Goal: Task Accomplishment & Management: Use online tool/utility

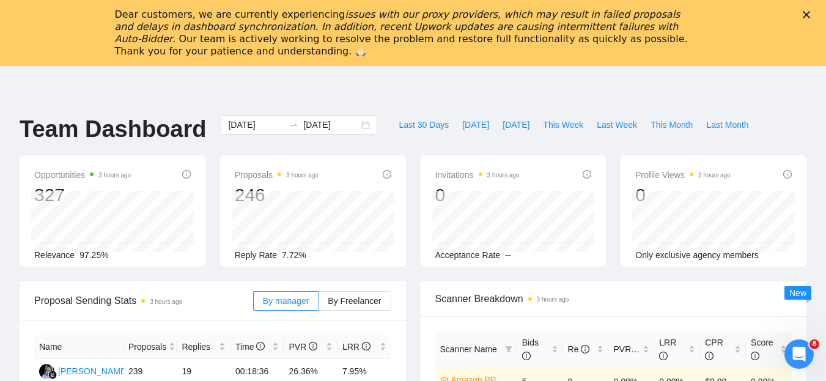
click at [810, 12] on icon "Close" at bounding box center [806, 14] width 7 height 7
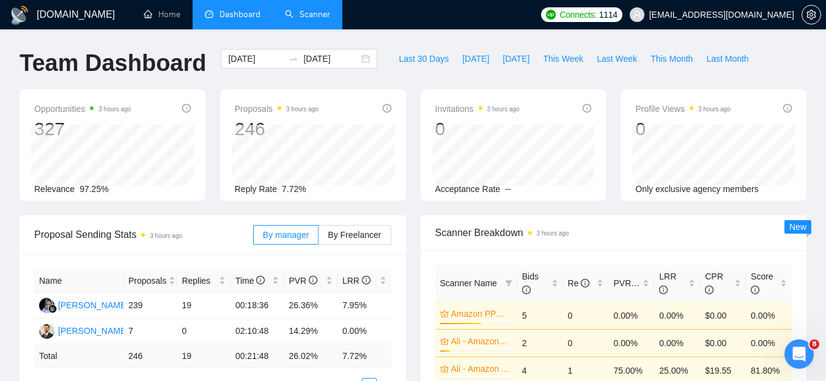
click at [304, 12] on link "Scanner" at bounding box center [307, 14] width 45 height 10
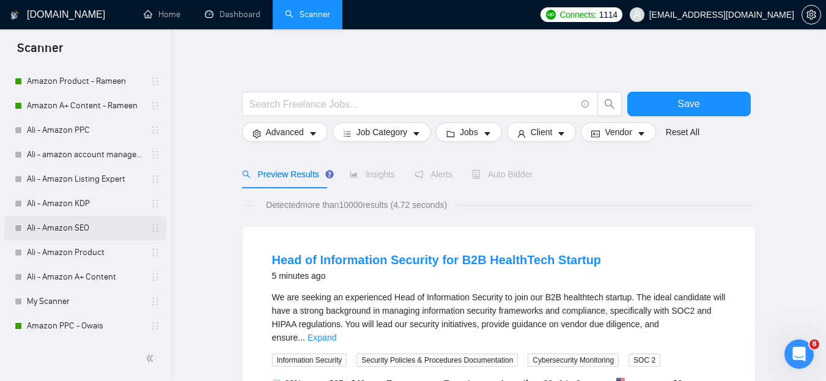
scroll to position [180, 0]
click at [791, 341] on div "Open Intercom Messenger" at bounding box center [797, 352] width 40 height 40
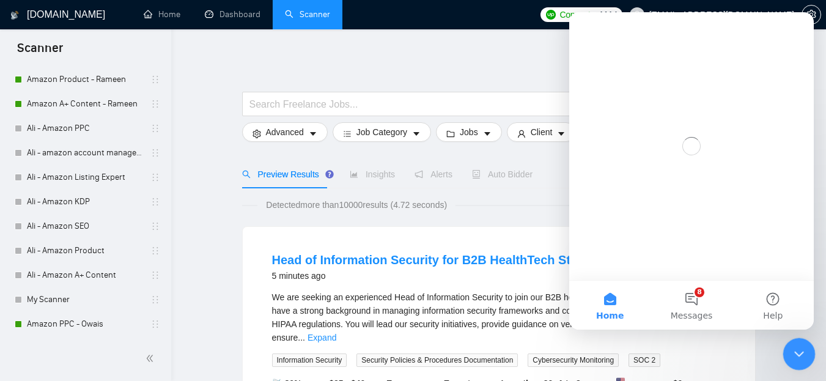
scroll to position [0, 0]
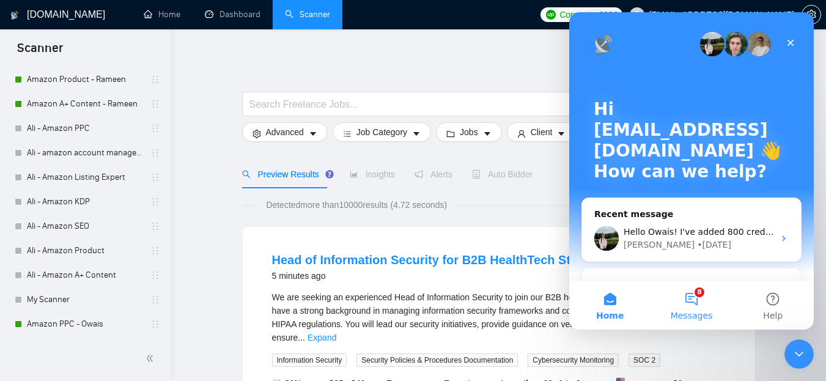
click at [692, 294] on button "8 Messages" at bounding box center [691, 305] width 81 height 49
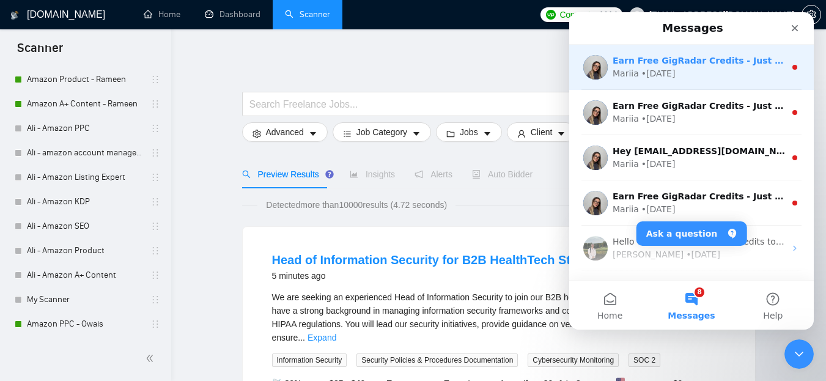
click at [672, 82] on div "Earn Free GigRadar Credits - Just by Sharing Your Story! 💬 Want more credits fo…" at bounding box center [691, 67] width 245 height 45
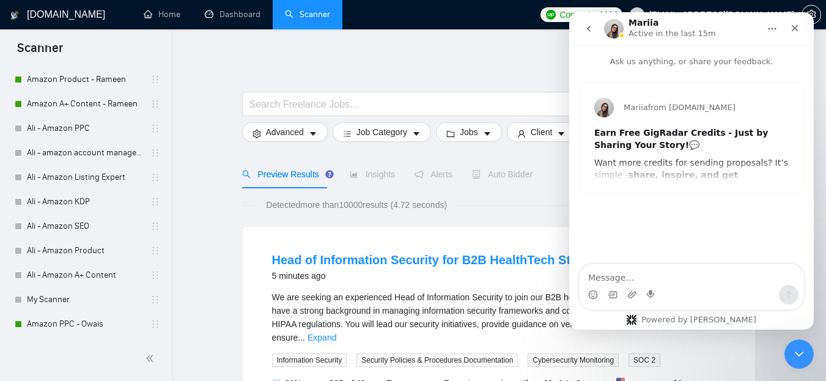
click at [593, 32] on icon "go back" at bounding box center [589, 29] width 10 height 10
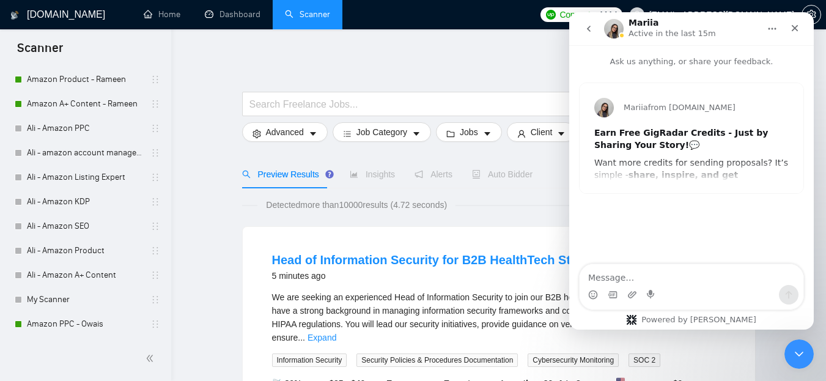
click at [588, 31] on icon "go back" at bounding box center [589, 29] width 10 height 10
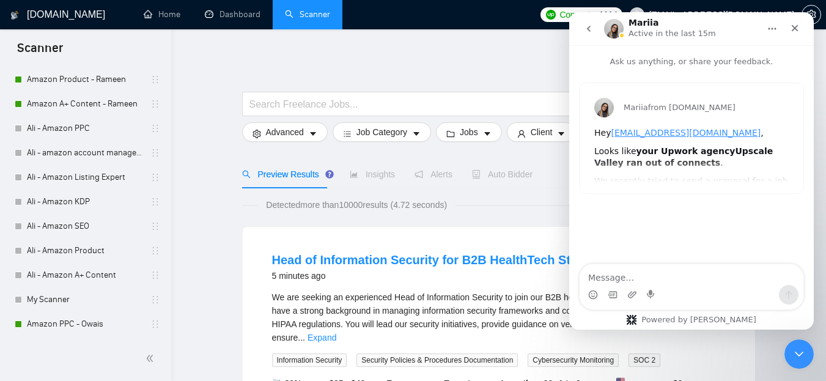
click at [588, 36] on button "go back" at bounding box center [588, 28] width 23 height 23
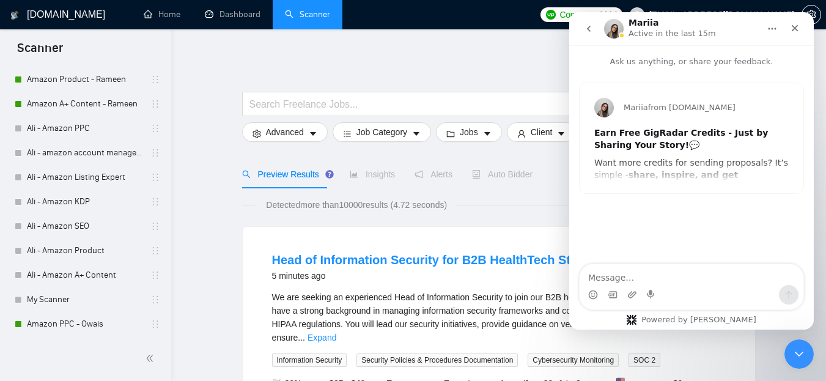
click at [588, 28] on icon "go back" at bounding box center [589, 29] width 4 height 6
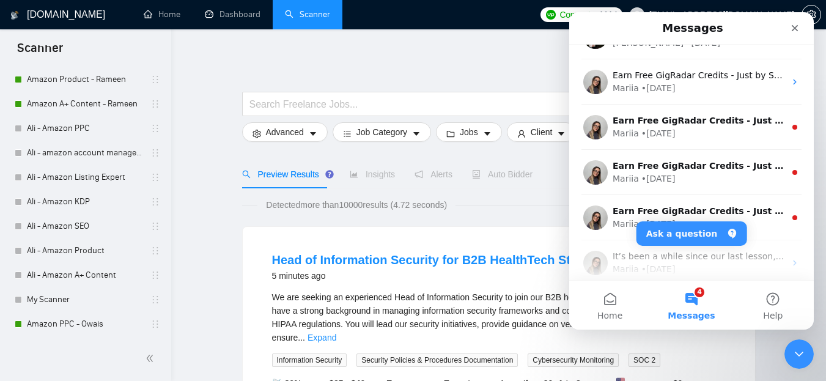
scroll to position [266, 0]
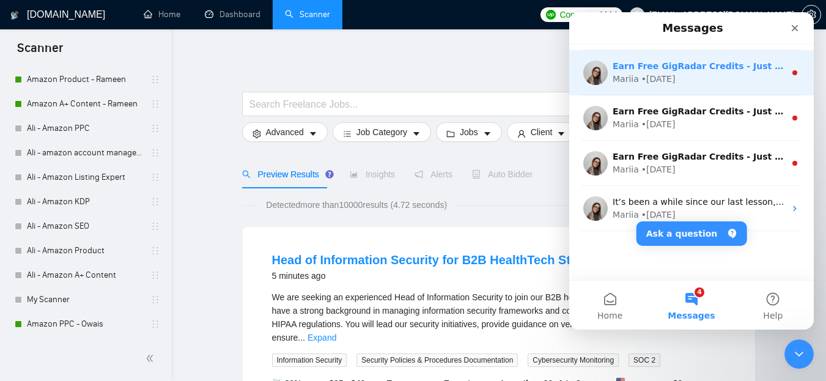
click at [674, 92] on div "Earn Free GigRadar Credits - Just by Sharing Your Story! 💬 Want more credits fo…" at bounding box center [691, 72] width 245 height 45
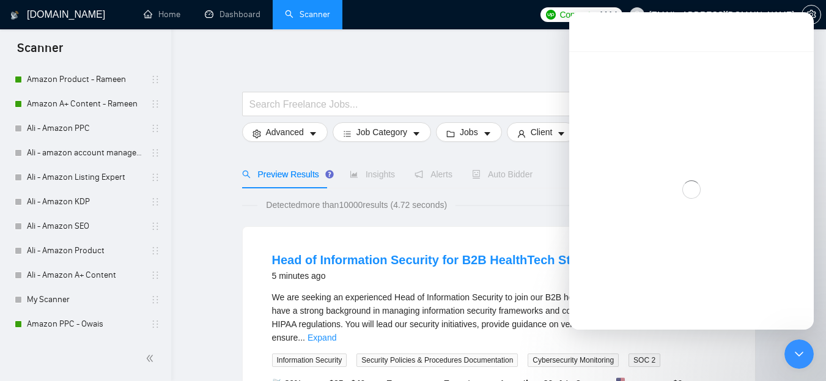
scroll to position [217, 0]
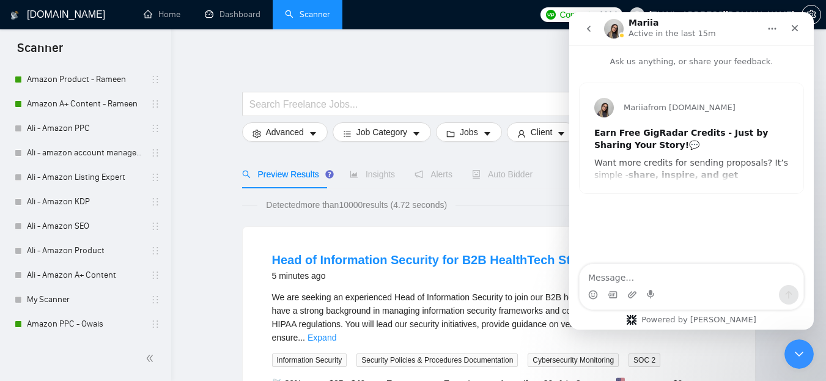
click at [590, 22] on button "go back" at bounding box center [588, 28] width 23 height 23
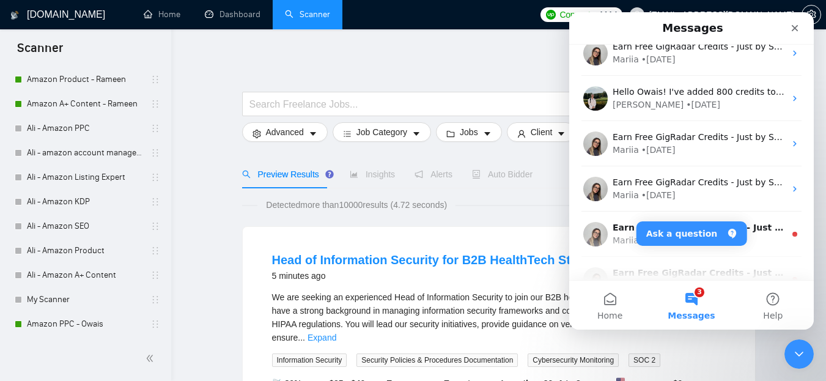
scroll to position [188, 0]
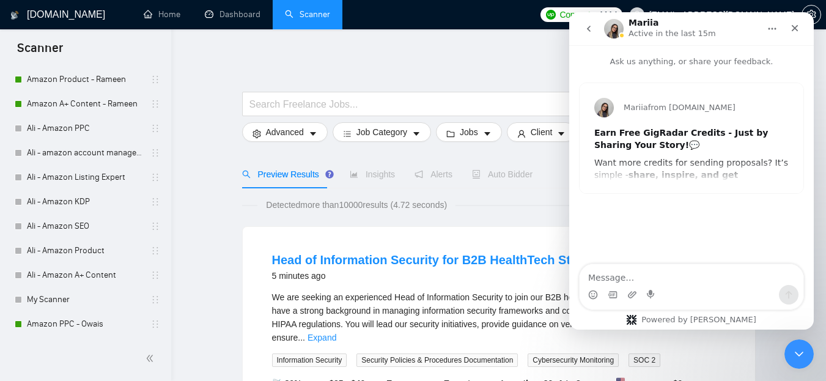
click at [593, 28] on icon "go back" at bounding box center [589, 29] width 10 height 10
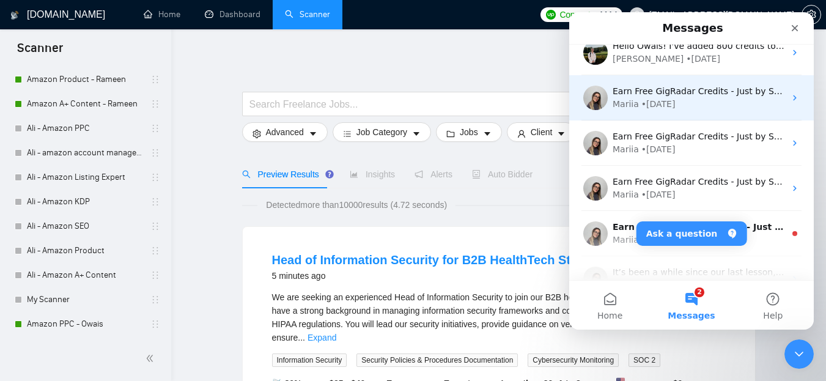
scroll to position [224, 0]
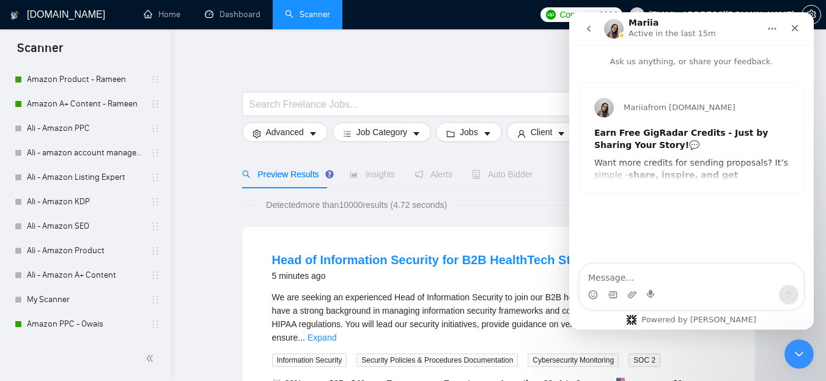
click at [585, 32] on icon "go back" at bounding box center [589, 29] width 10 height 10
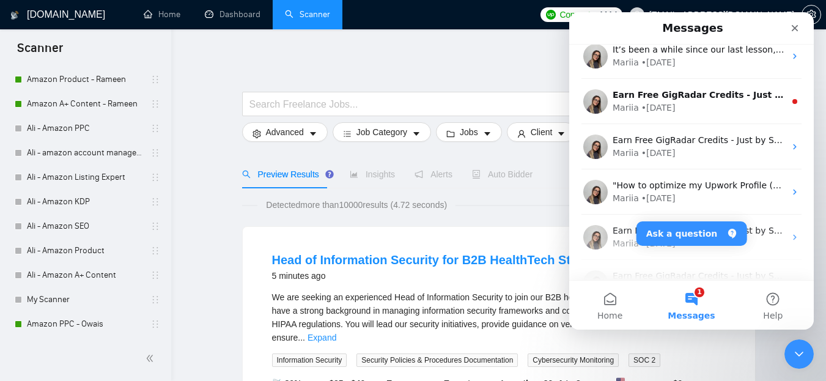
scroll to position [420, 0]
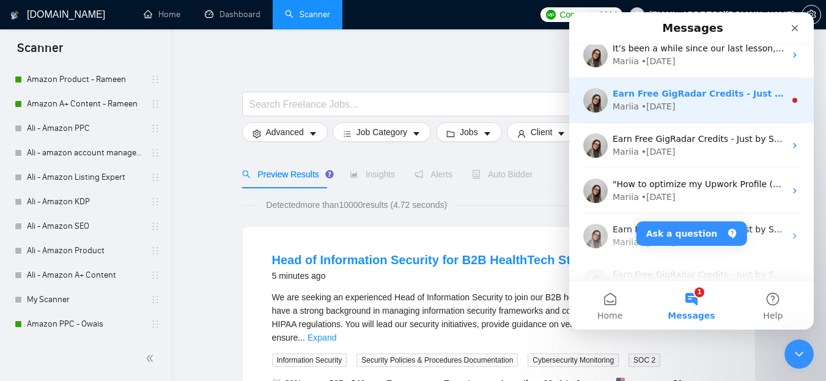
click at [683, 104] on div "Mariia • [DATE]" at bounding box center [699, 106] width 172 height 13
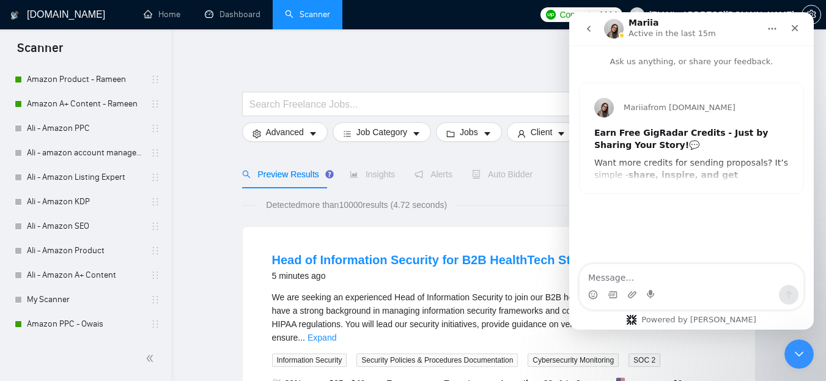
click at [587, 32] on icon "go back" at bounding box center [589, 29] width 10 height 10
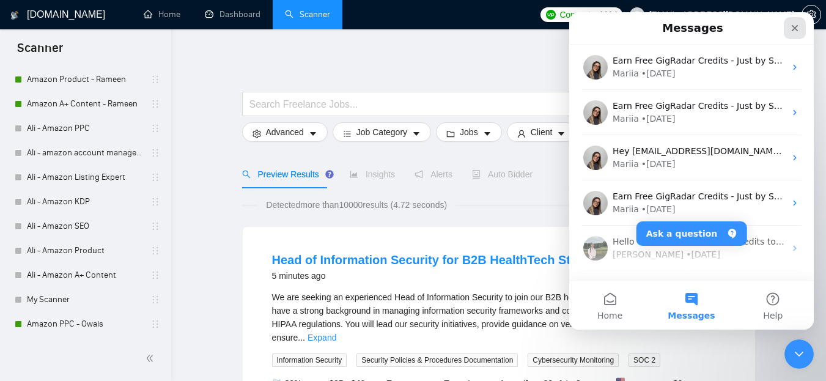
click at [793, 26] on icon "Close" at bounding box center [795, 28] width 7 height 7
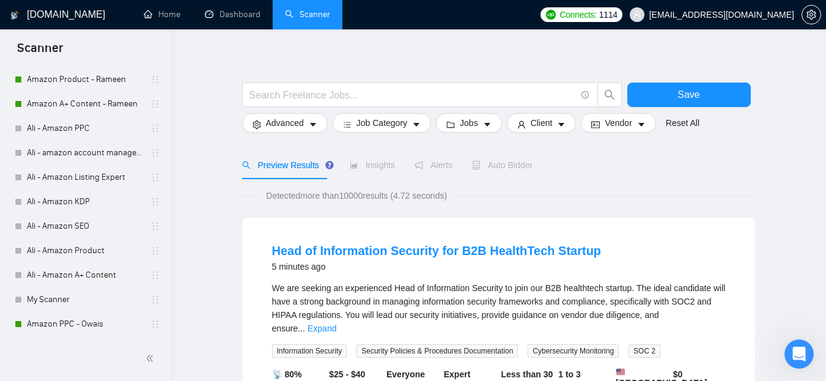
scroll to position [9, 0]
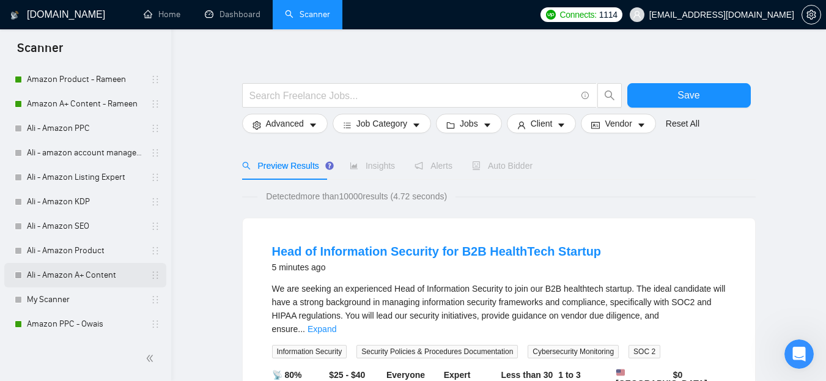
click at [84, 278] on link "Ali - Amazon A+ Content" at bounding box center [85, 275] width 116 height 24
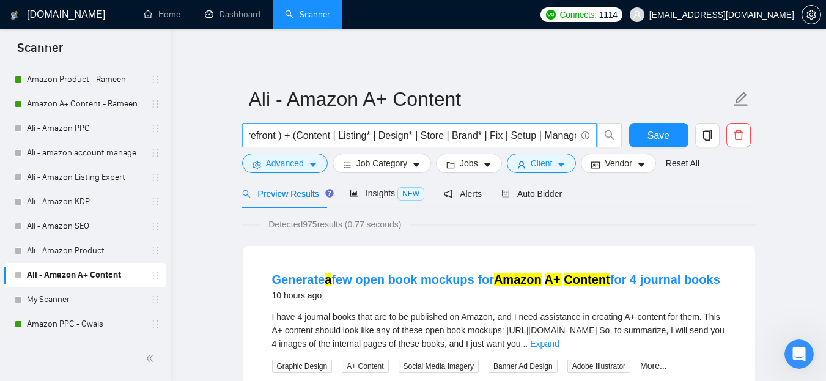
scroll to position [0, 348]
click at [532, 195] on span "Auto Bidder" at bounding box center [532, 194] width 61 height 10
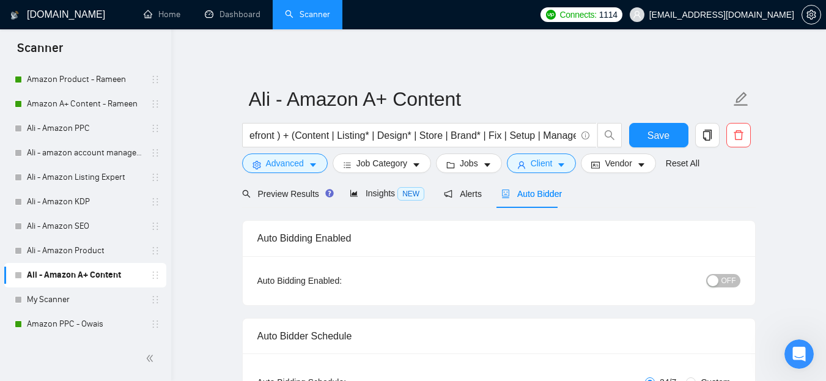
click at [724, 276] on span "OFF" at bounding box center [729, 280] width 15 height 13
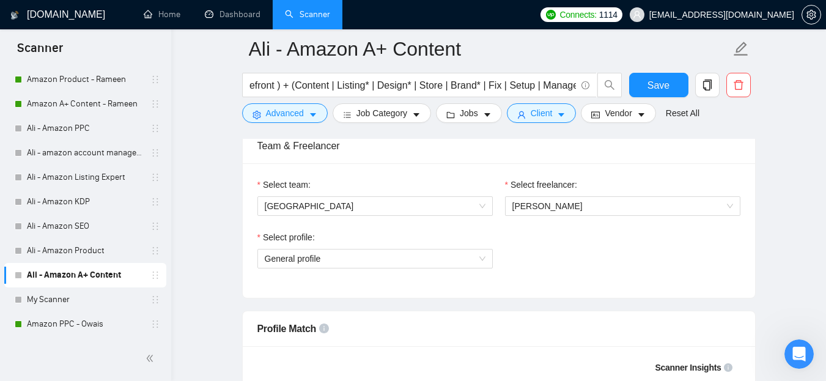
scroll to position [630, 0]
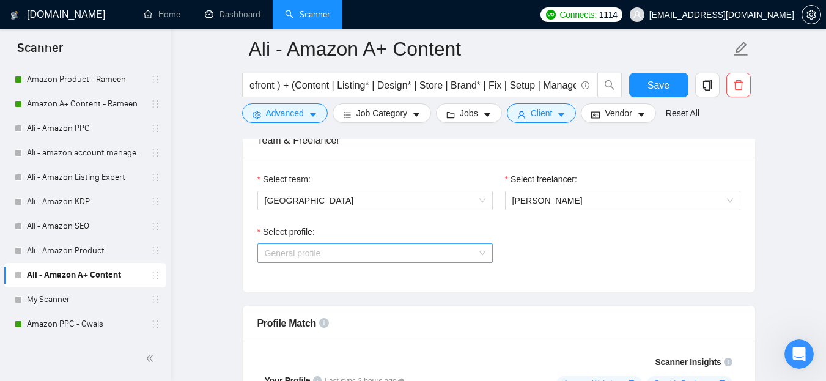
click at [379, 257] on span "General profile" at bounding box center [375, 253] width 221 height 18
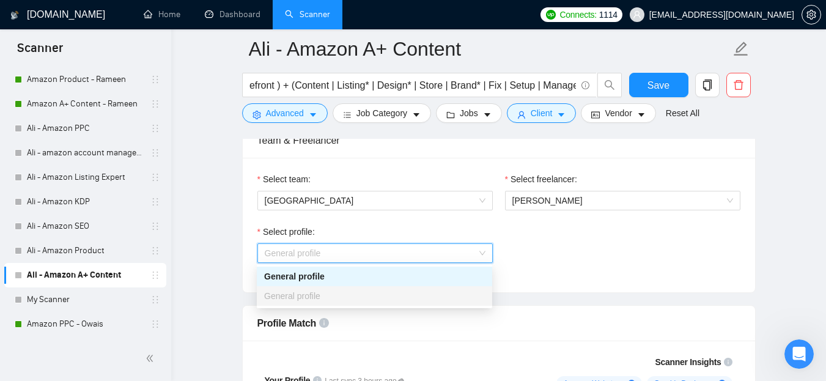
click at [379, 257] on span "General profile" at bounding box center [375, 253] width 221 height 18
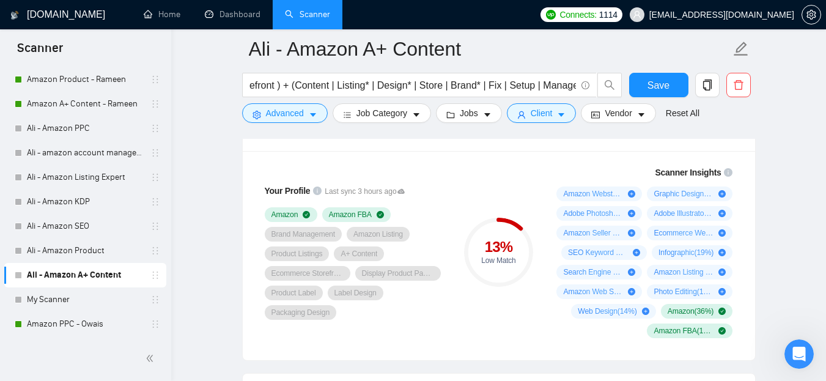
scroll to position [824, 0]
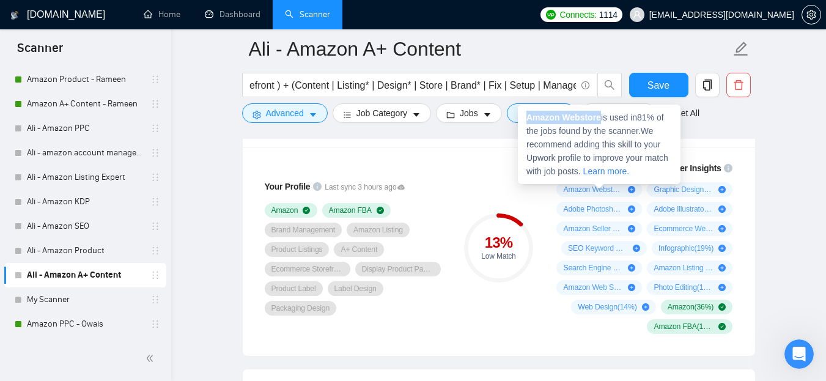
drag, startPoint x: 529, startPoint y: 119, endPoint x: 602, endPoint y: 116, distance: 73.4
click at [602, 116] on span "Amazon Webstore is used in 81 % of the jobs found by the scanner. We recommend …" at bounding box center [598, 145] width 142 height 64
copy span "Amazon Webstore"
